Goal: Navigation & Orientation: Find specific page/section

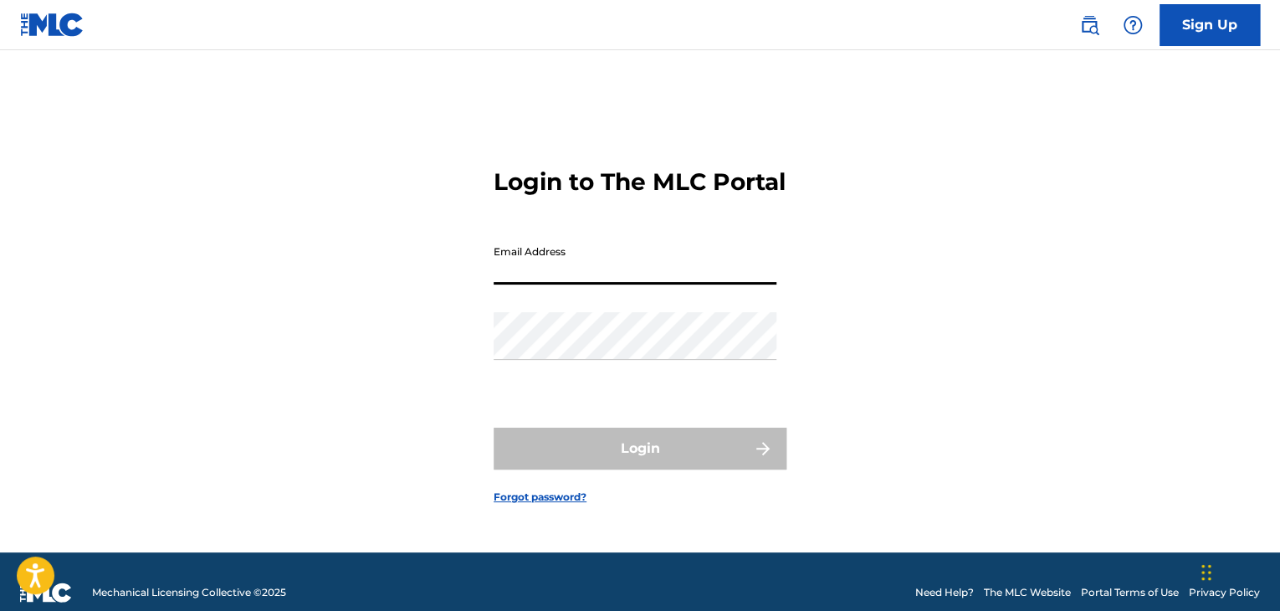
click at [712, 275] on input "Email Address" at bounding box center [634, 261] width 283 height 48
type input "[EMAIL_ADDRESS][DOMAIN_NAME]"
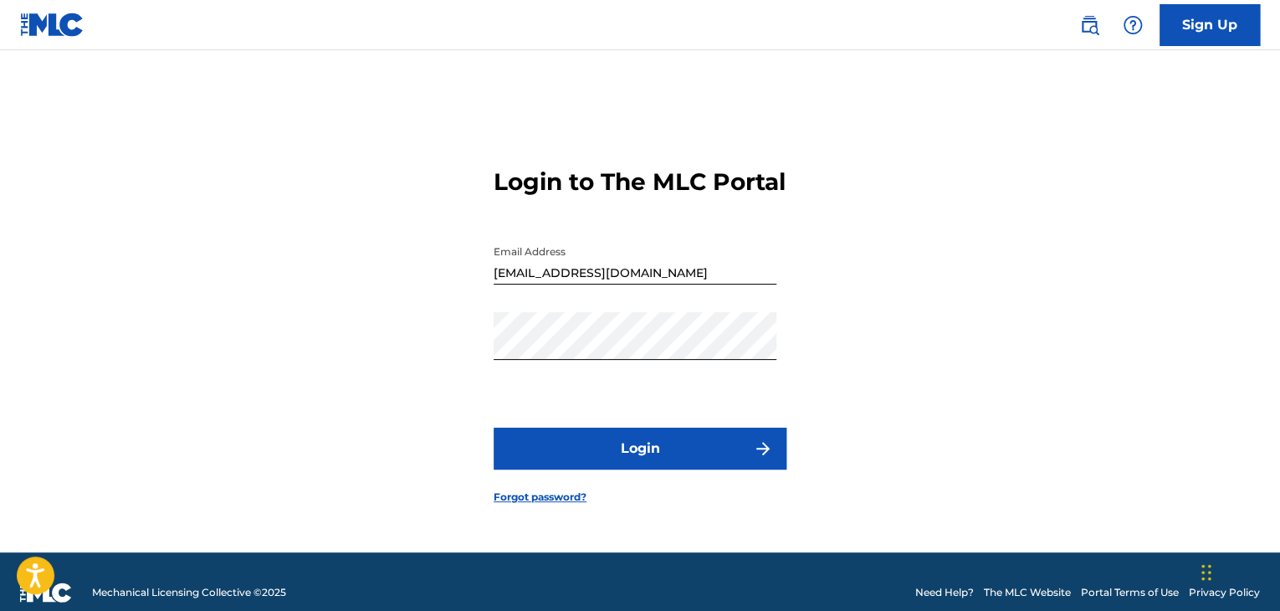
click at [670, 461] on button "Login" at bounding box center [639, 448] width 293 height 42
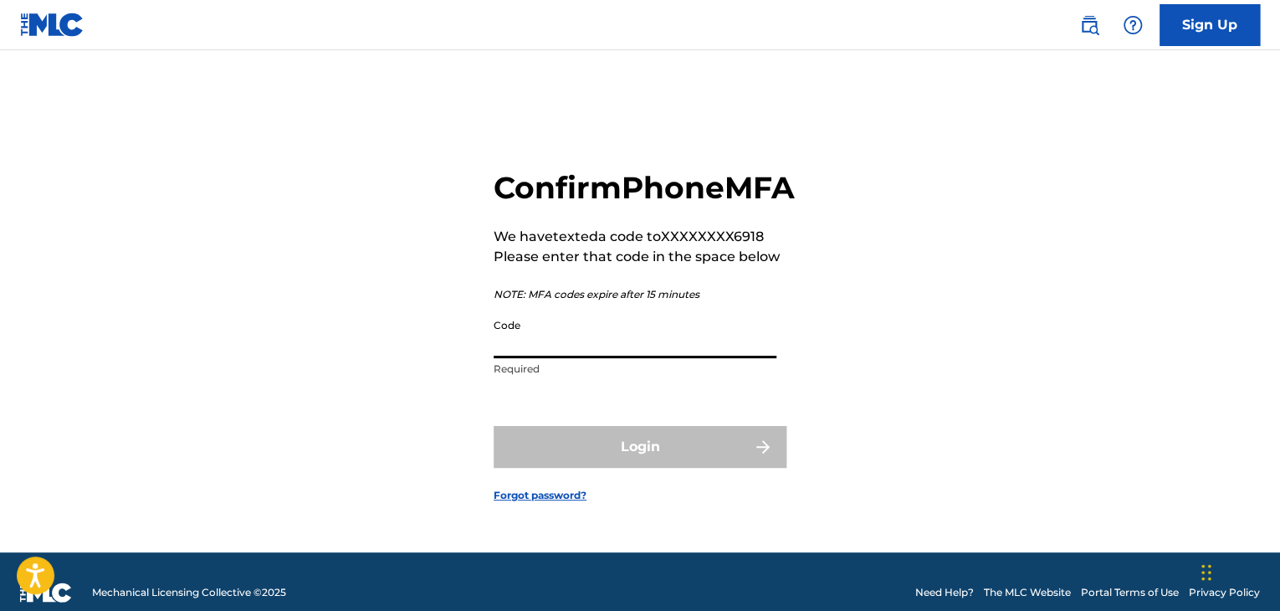
click at [668, 358] on input "Code" at bounding box center [634, 334] width 283 height 48
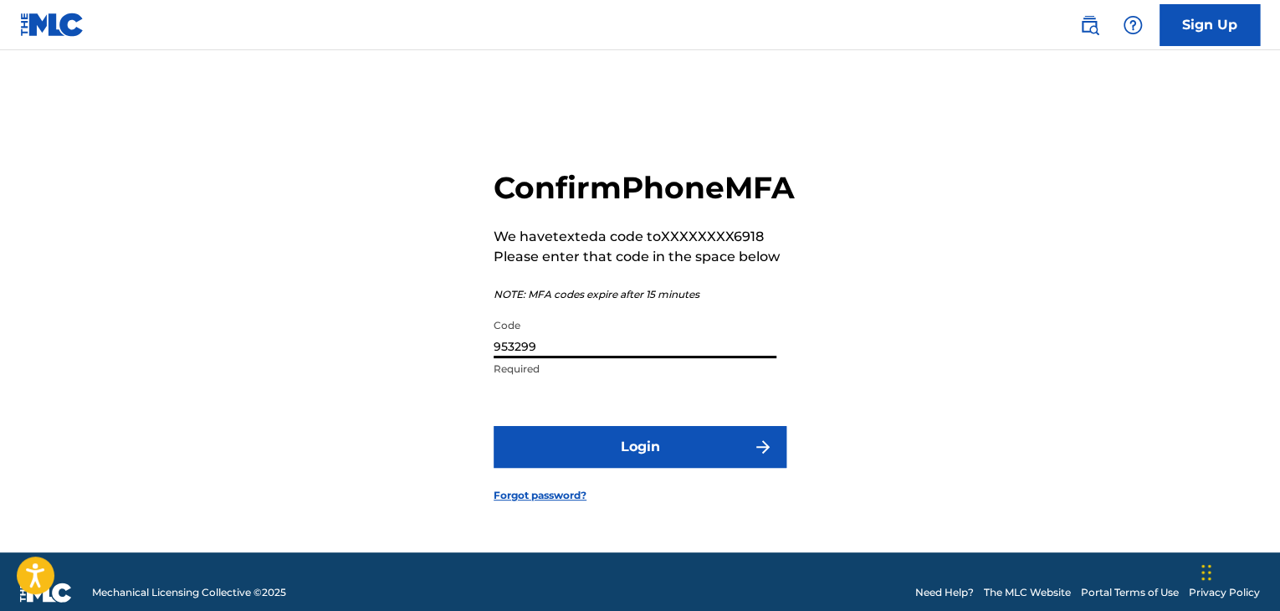
type input "953299"
click at [666, 468] on button "Login" at bounding box center [639, 447] width 293 height 42
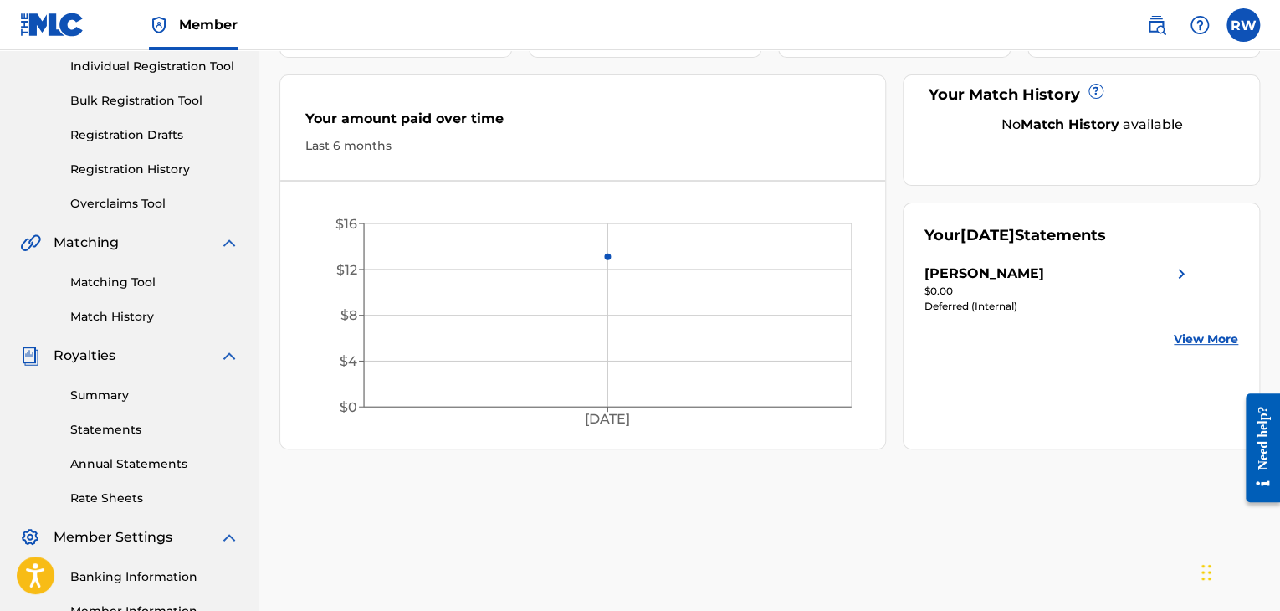
scroll to position [209, 0]
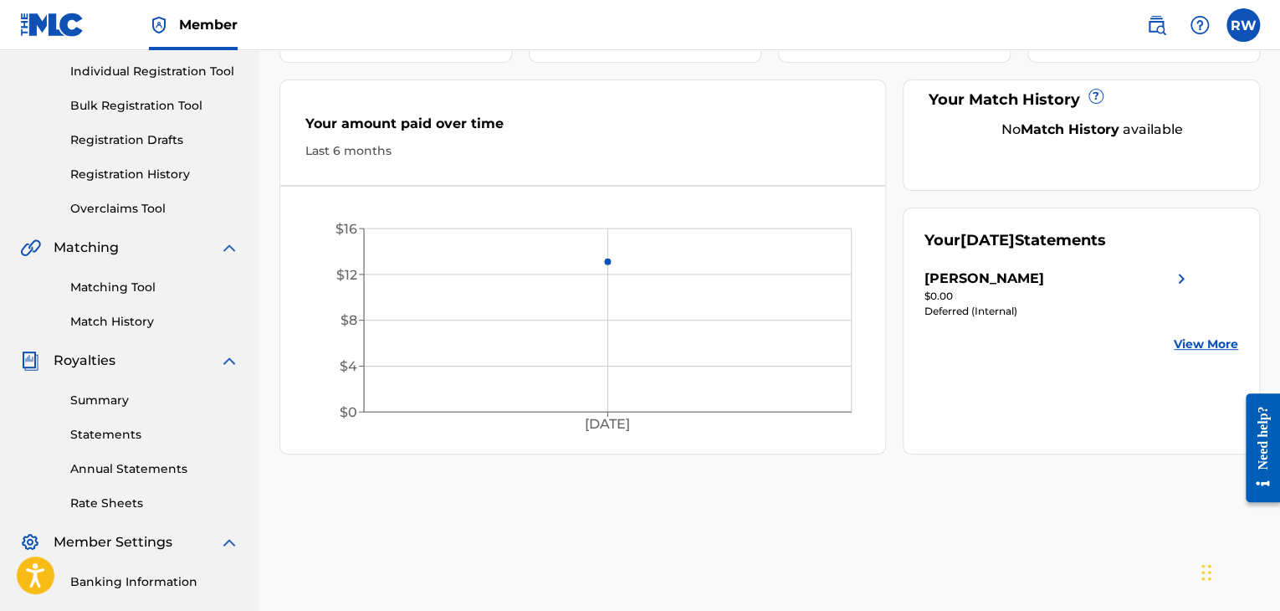
click at [985, 268] on div "[PERSON_NAME]" at bounding box center [984, 278] width 120 height 20
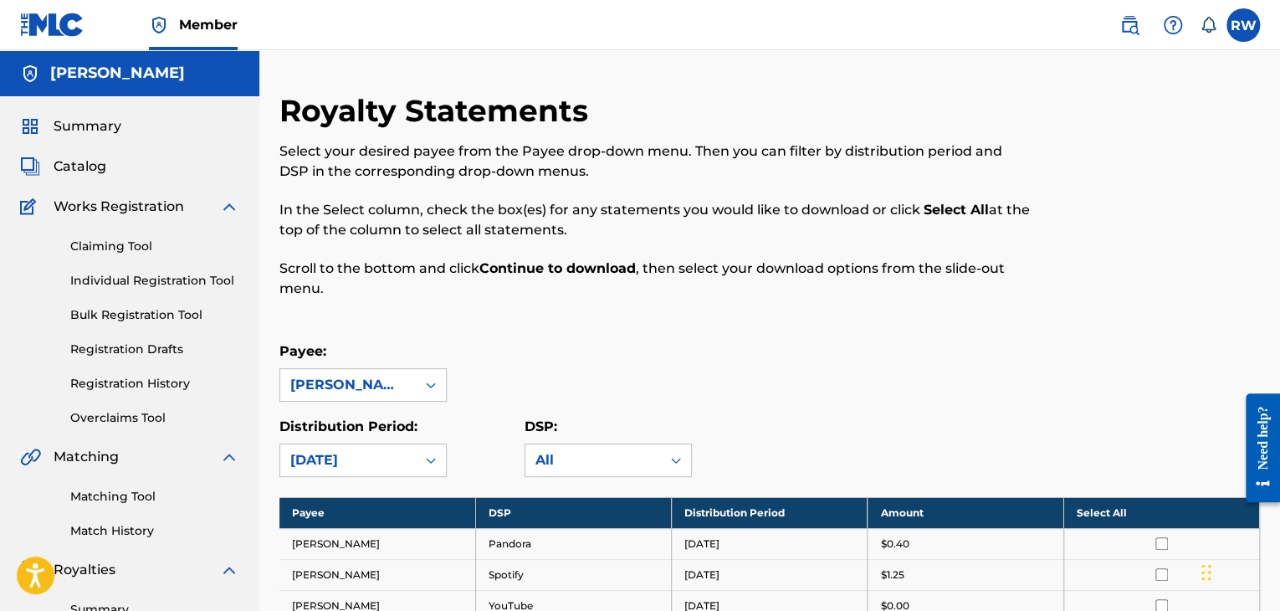
click at [145, 205] on span "Works Registration" at bounding box center [119, 207] width 130 height 20
click at [22, 203] on img at bounding box center [31, 207] width 22 height 20
click at [109, 375] on link "Registration History" at bounding box center [154, 384] width 169 height 18
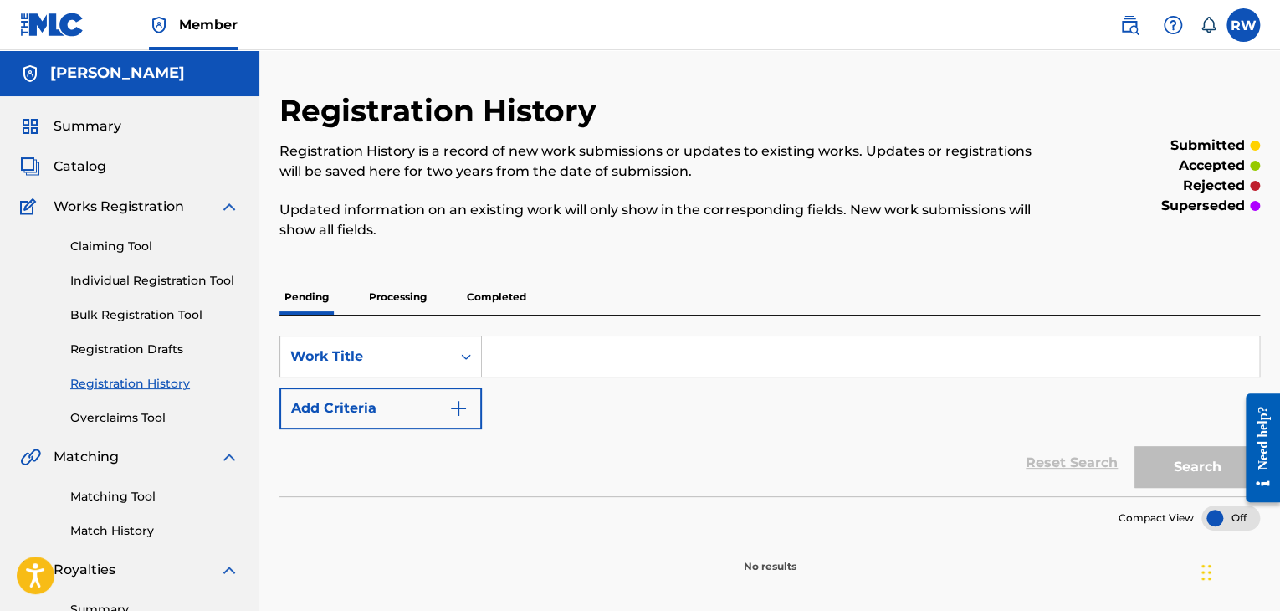
click at [100, 135] on span "Summary" at bounding box center [88, 126] width 68 height 20
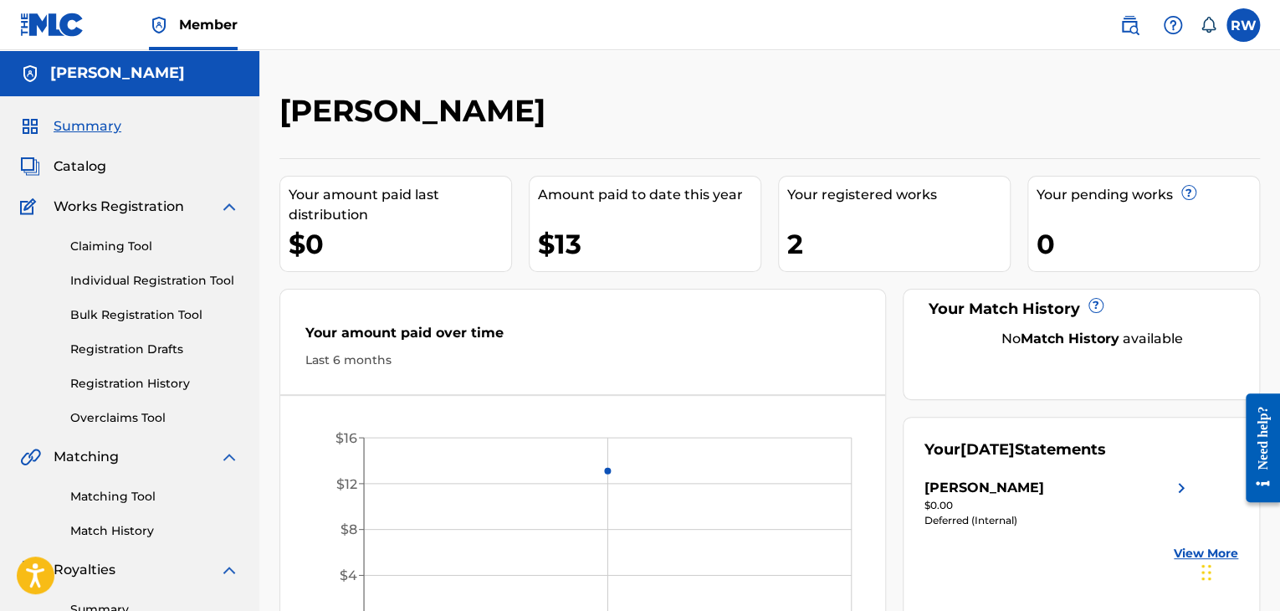
click at [84, 170] on span "Catalog" at bounding box center [80, 166] width 53 height 20
